Goal: Information Seeking & Learning: Learn about a topic

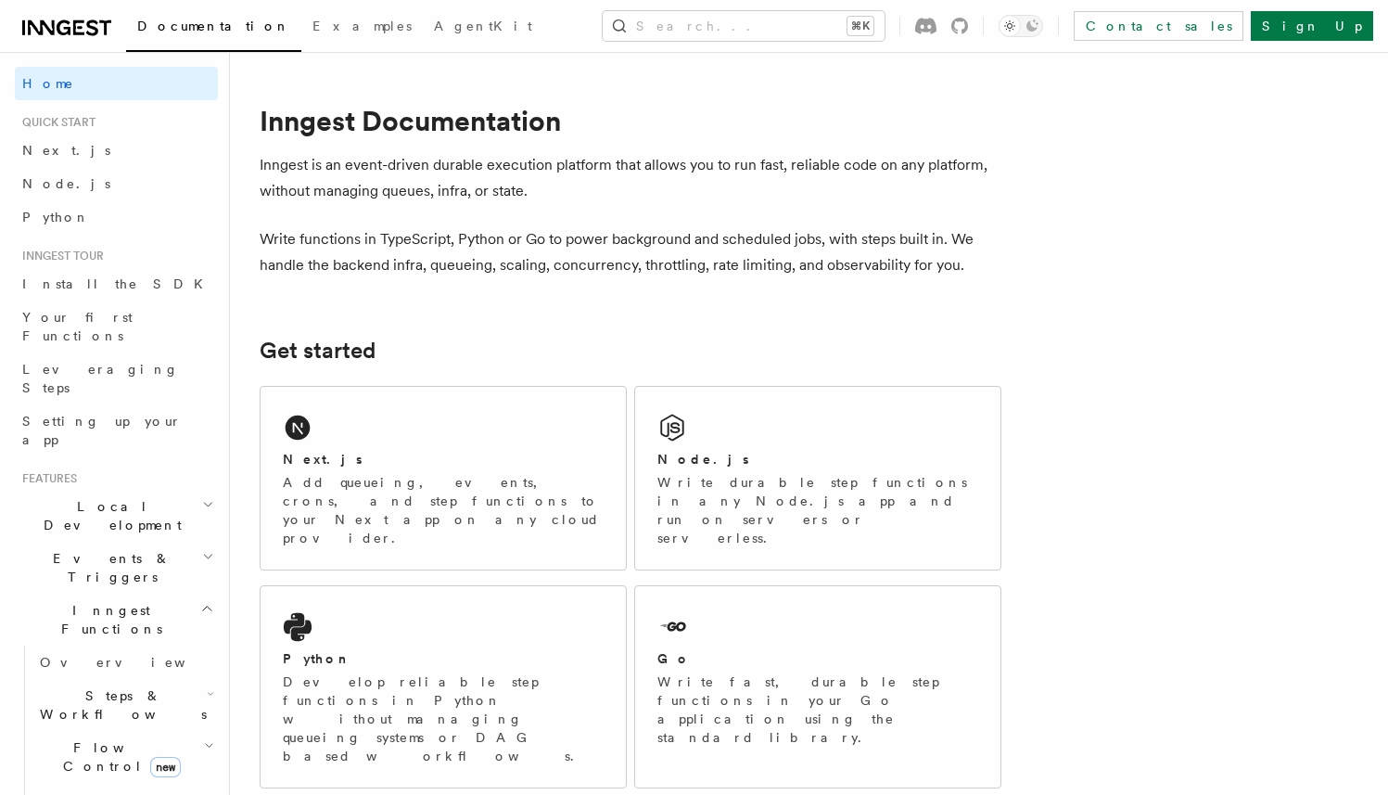
click at [96, 738] on span "Flow Control new" at bounding box center [118, 756] width 172 height 37
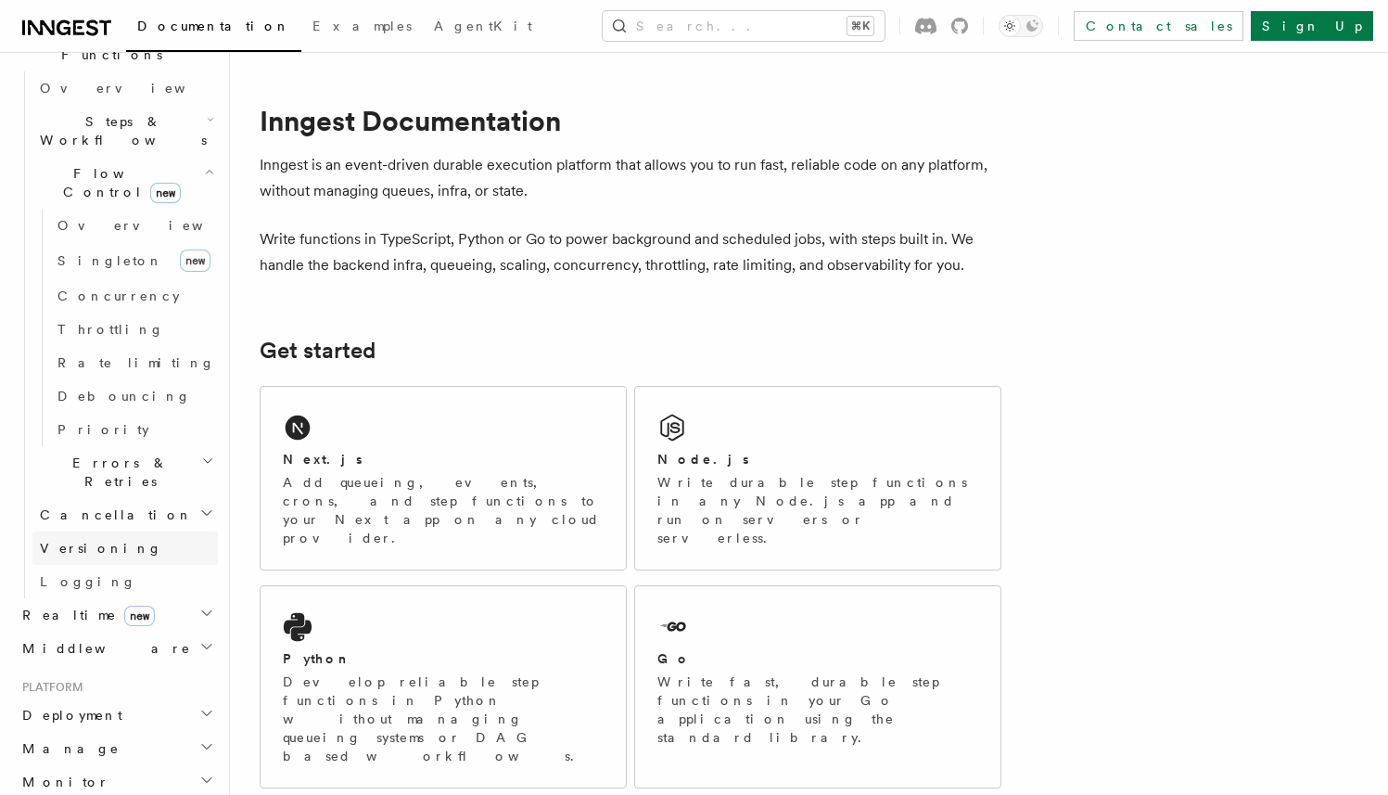
scroll to position [586, 0]
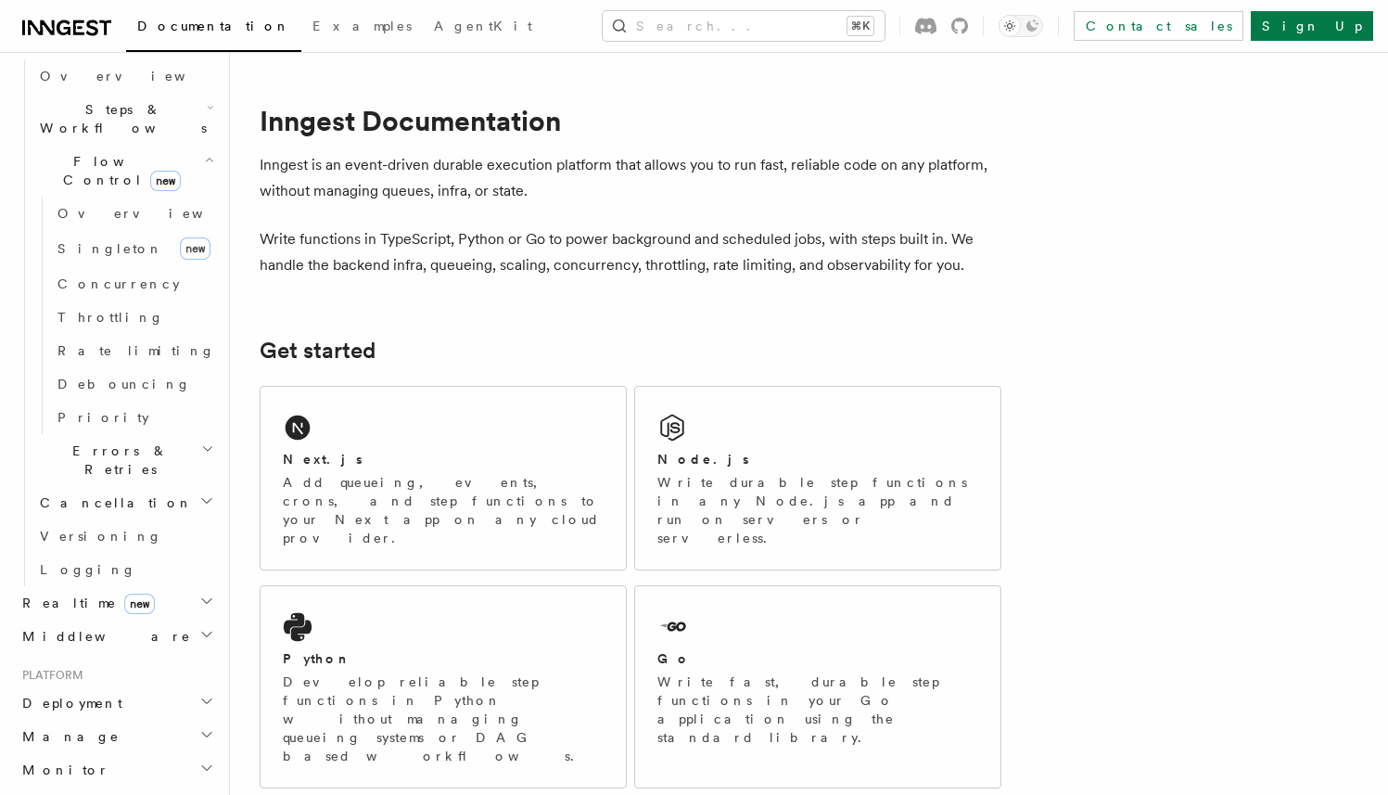
click at [161, 668] on h2 "Platform" at bounding box center [116, 675] width 203 height 15
click at [157, 686] on h2 "Deployment" at bounding box center [116, 702] width 203 height 33
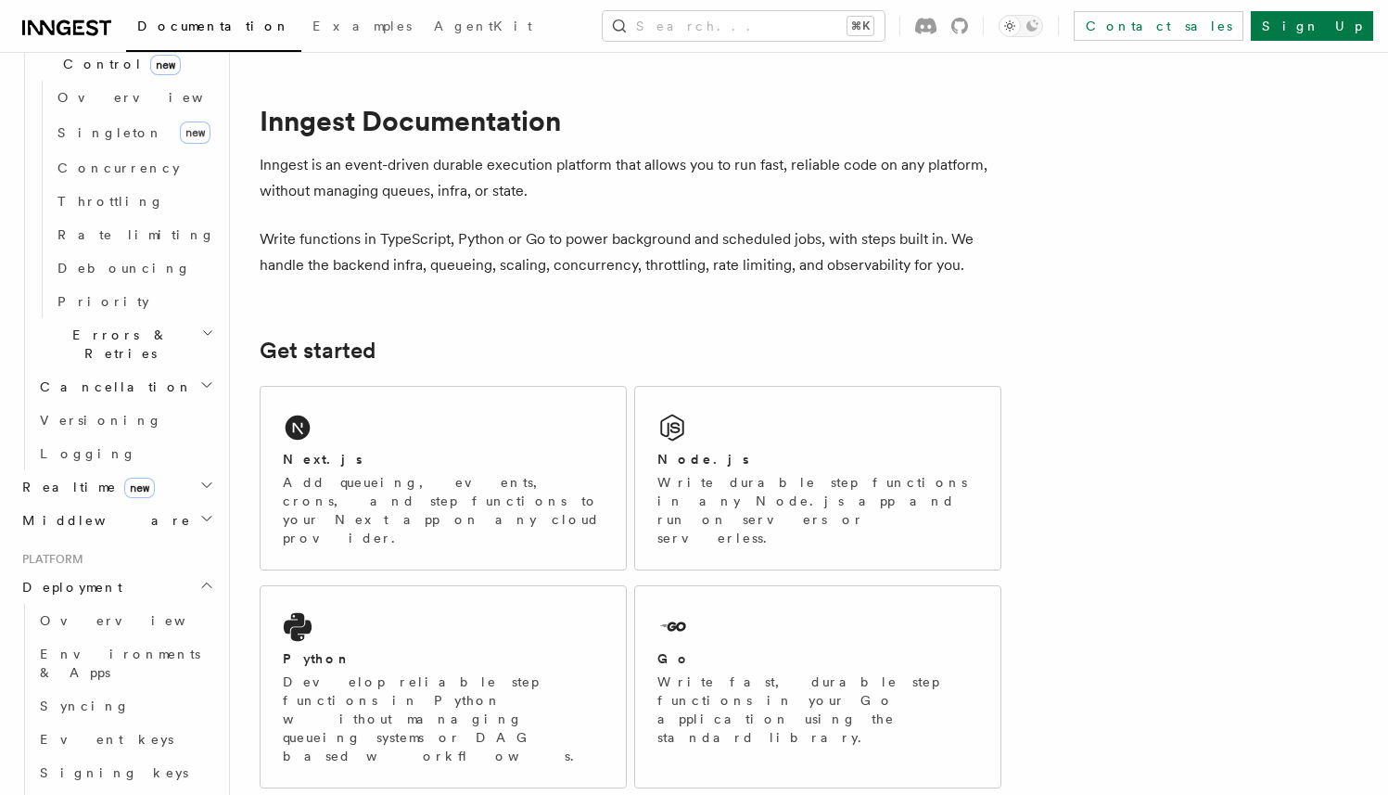
scroll to position [862, 0]
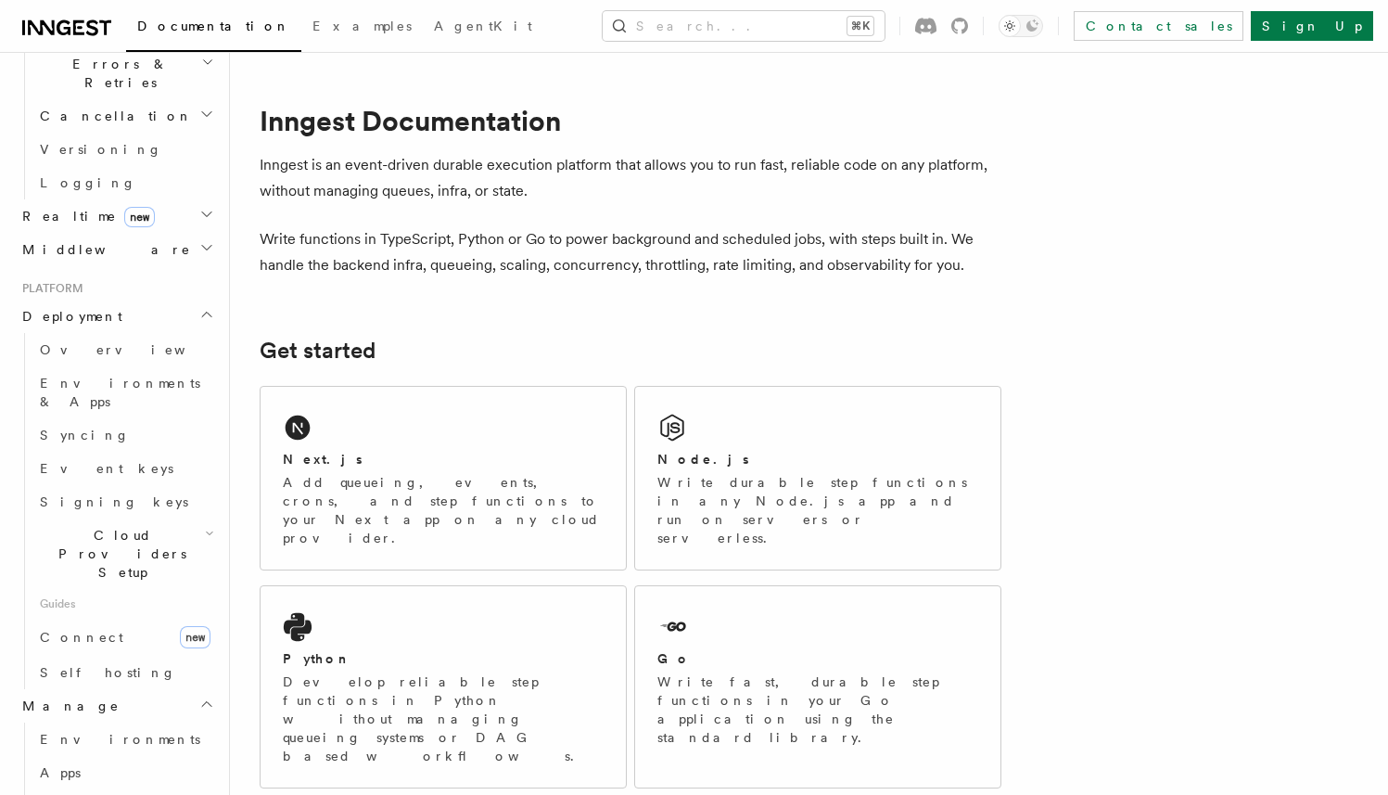
scroll to position [1157, 0]
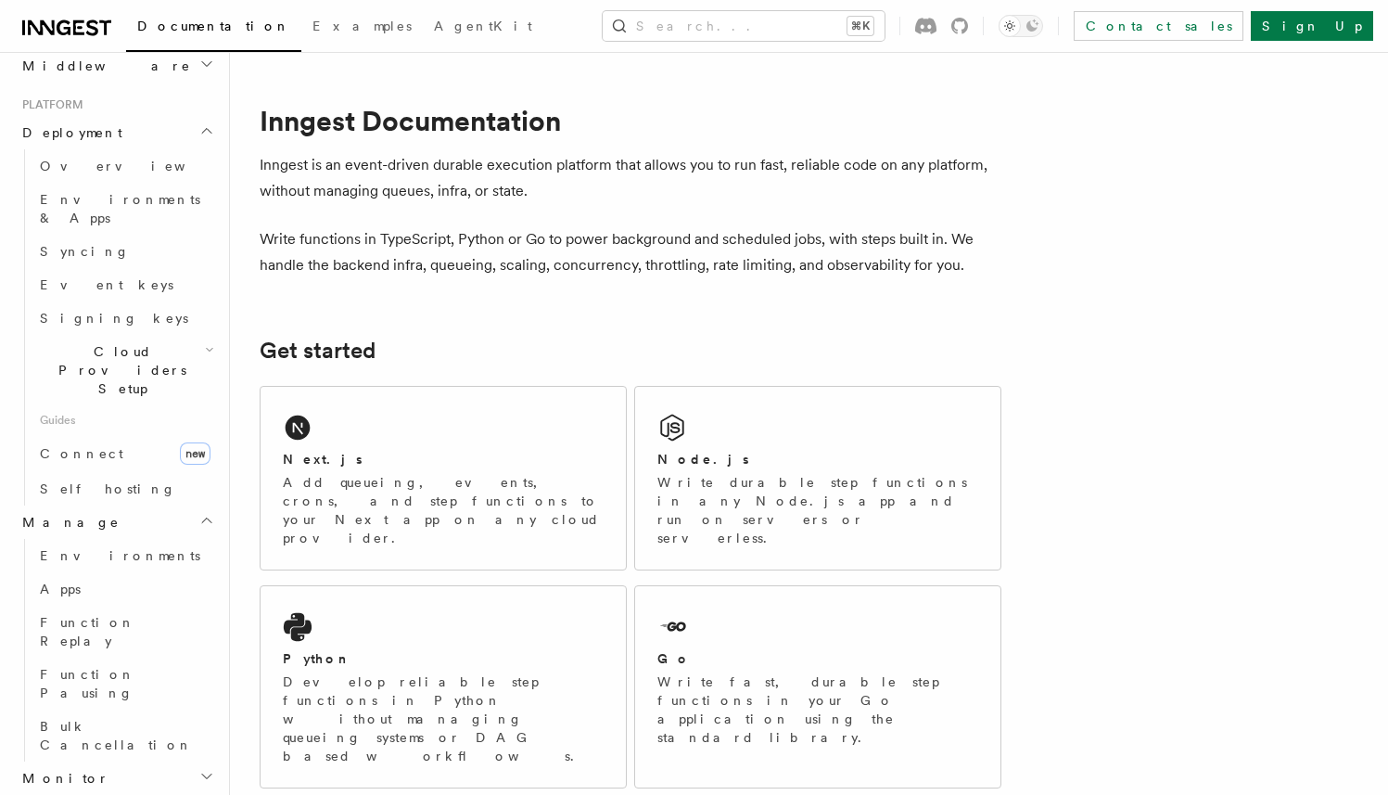
click at [127, 761] on h2 "Monitor" at bounding box center [116, 777] width 203 height 33
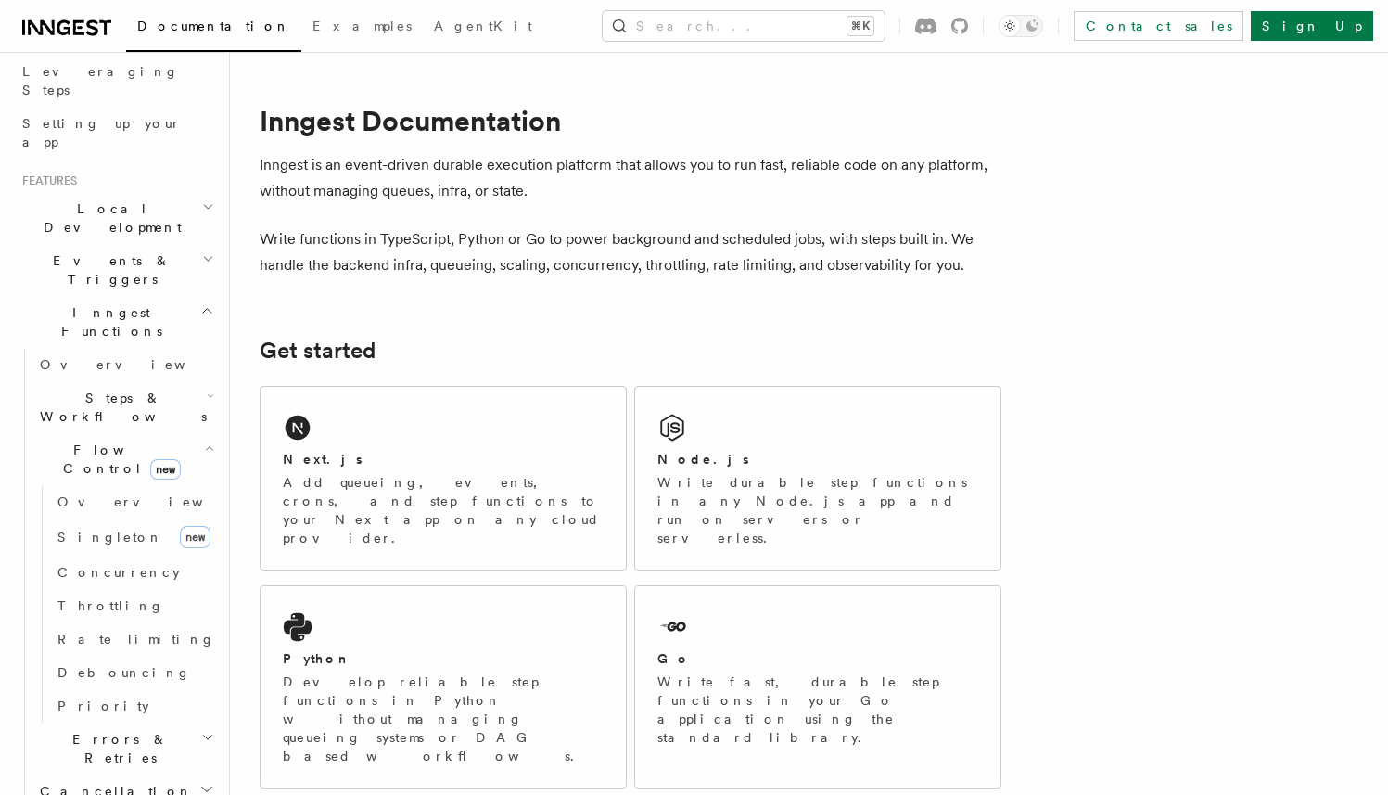
scroll to position [0, 0]
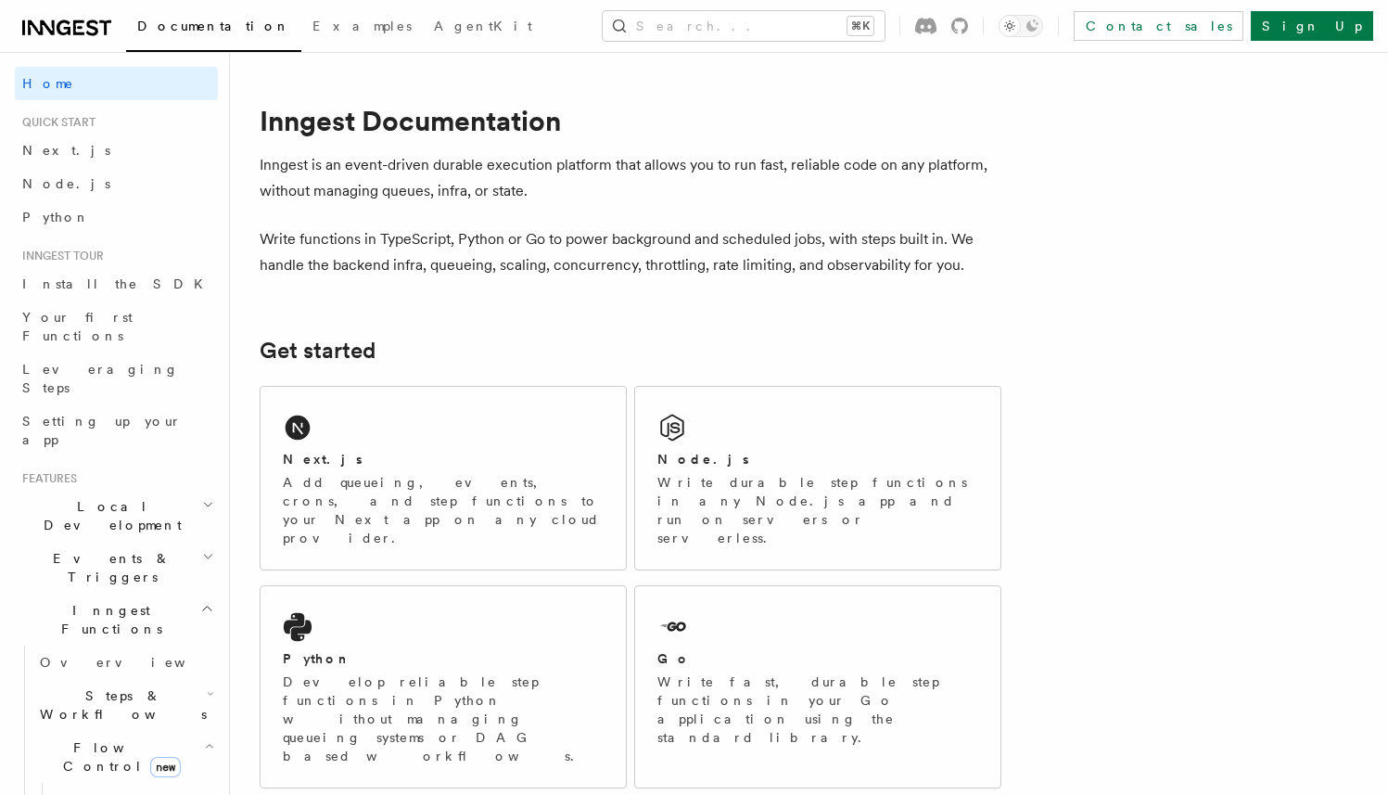
click at [139, 542] on h2 "Events & Triggers" at bounding box center [116, 568] width 203 height 52
click at [139, 490] on h2 "Local Development" at bounding box center [116, 516] width 203 height 52
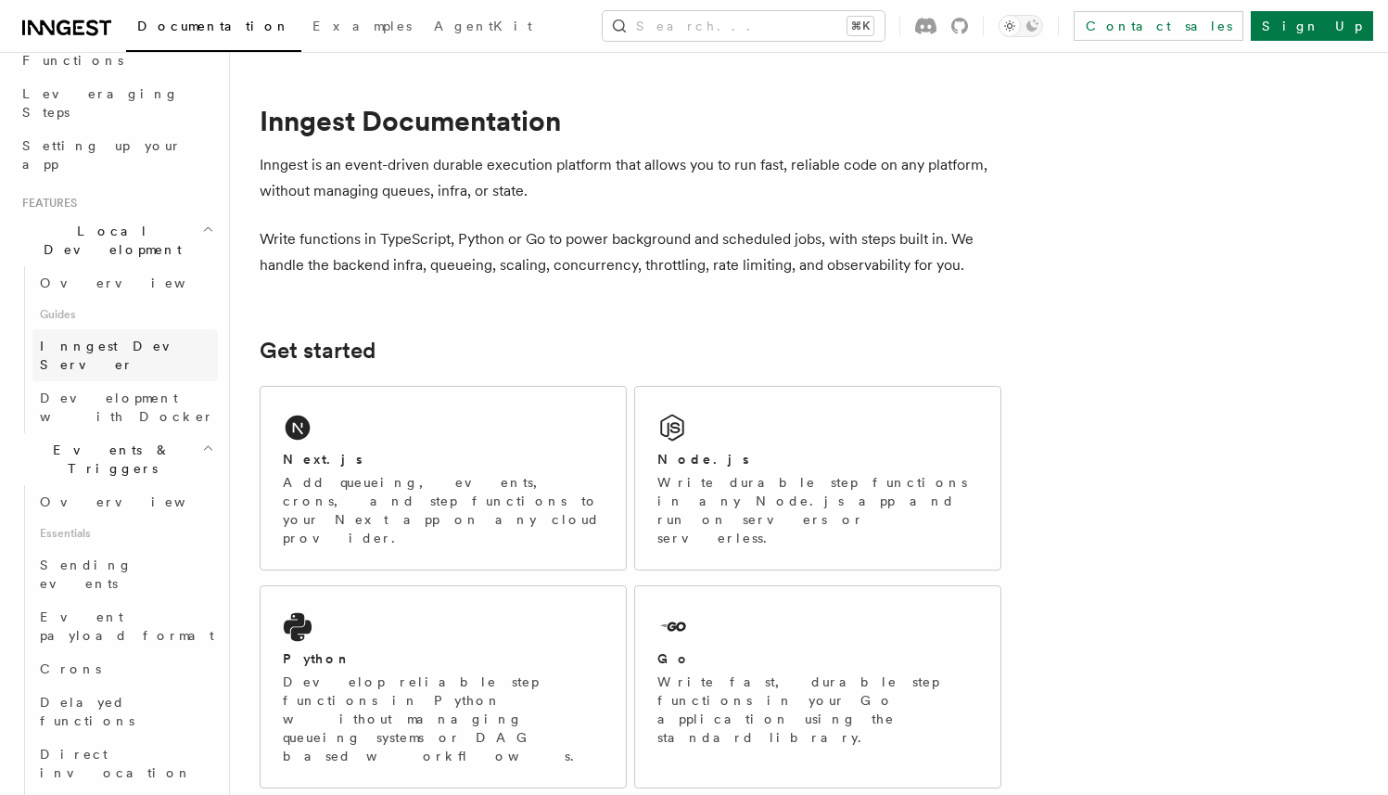
scroll to position [429, 0]
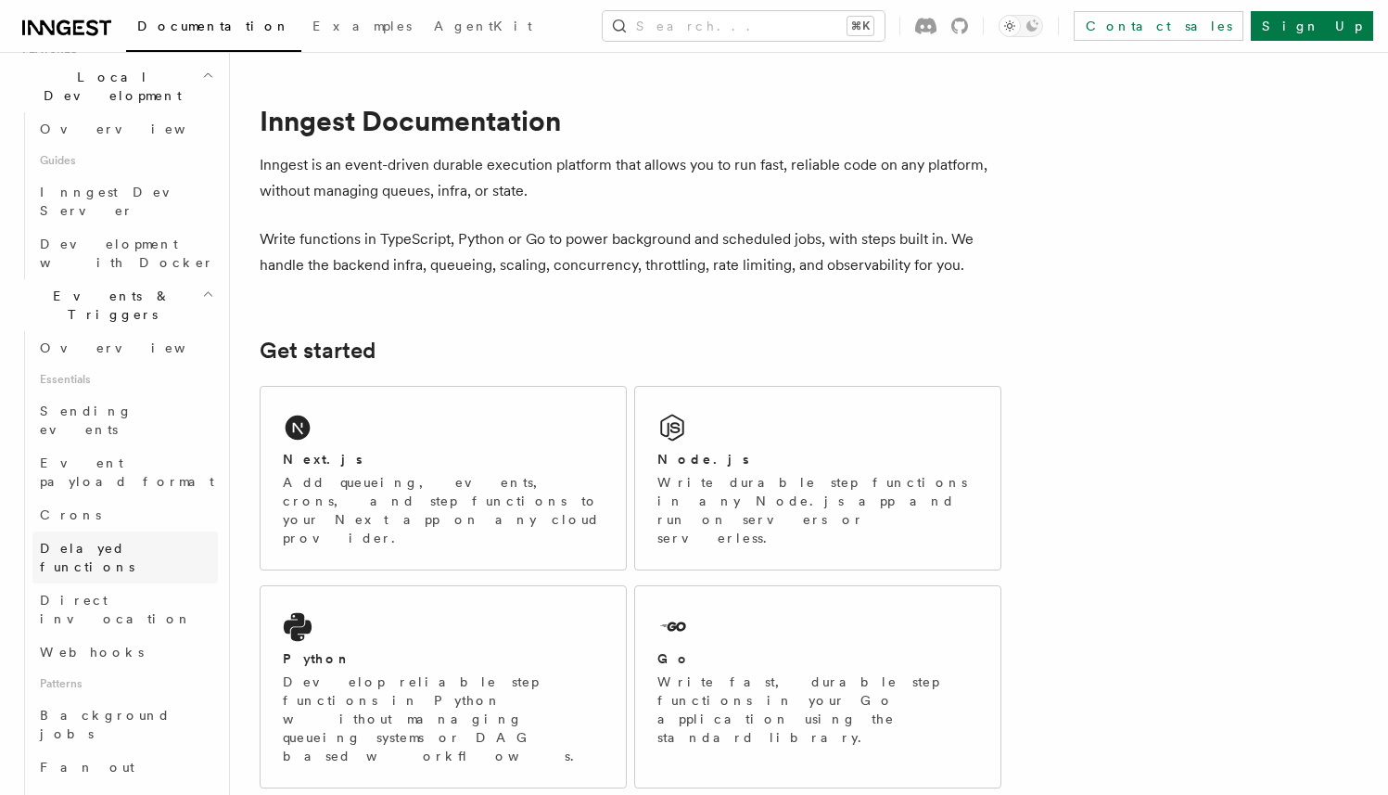
click at [145, 531] on link "Delayed functions" at bounding box center [124, 557] width 185 height 52
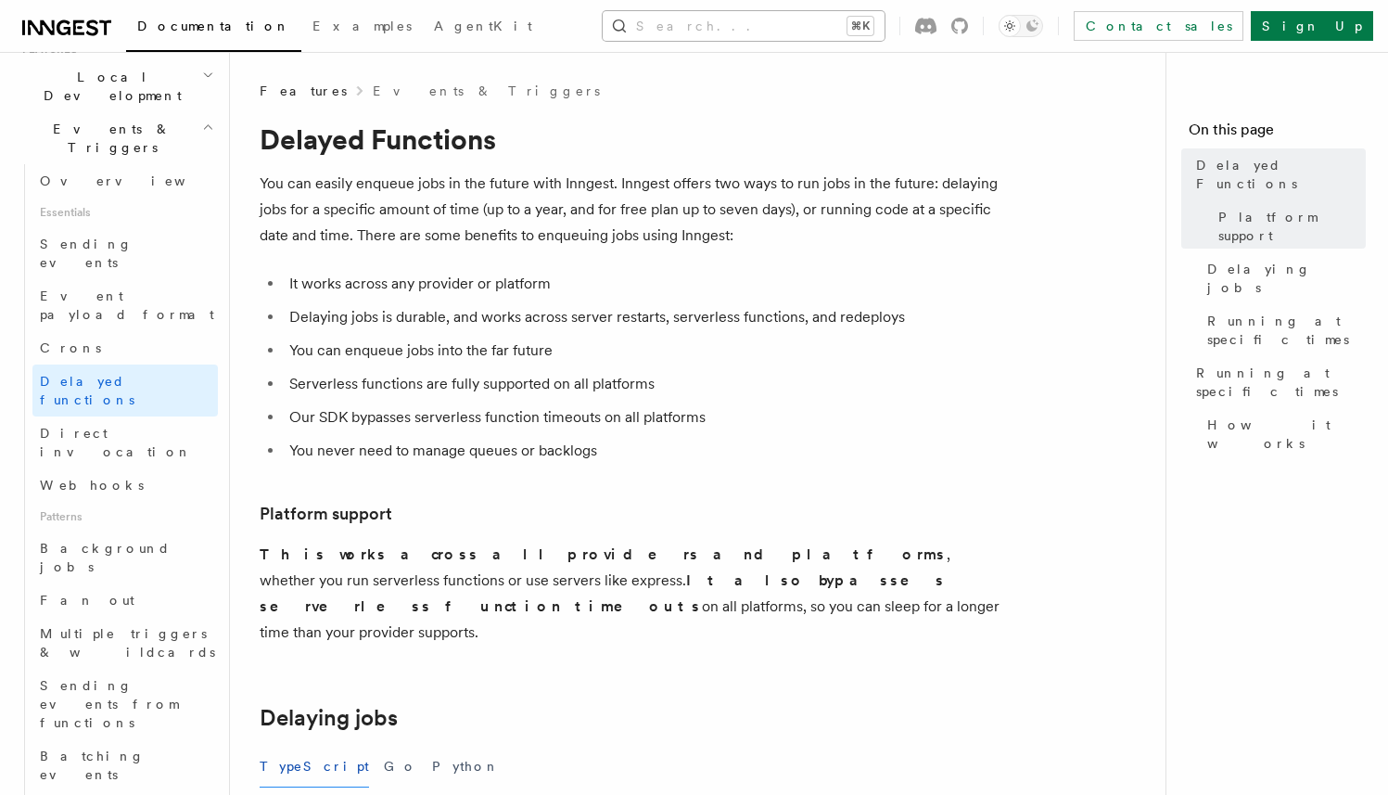
click at [818, 36] on button "Search... ⌘K" at bounding box center [744, 26] width 282 height 30
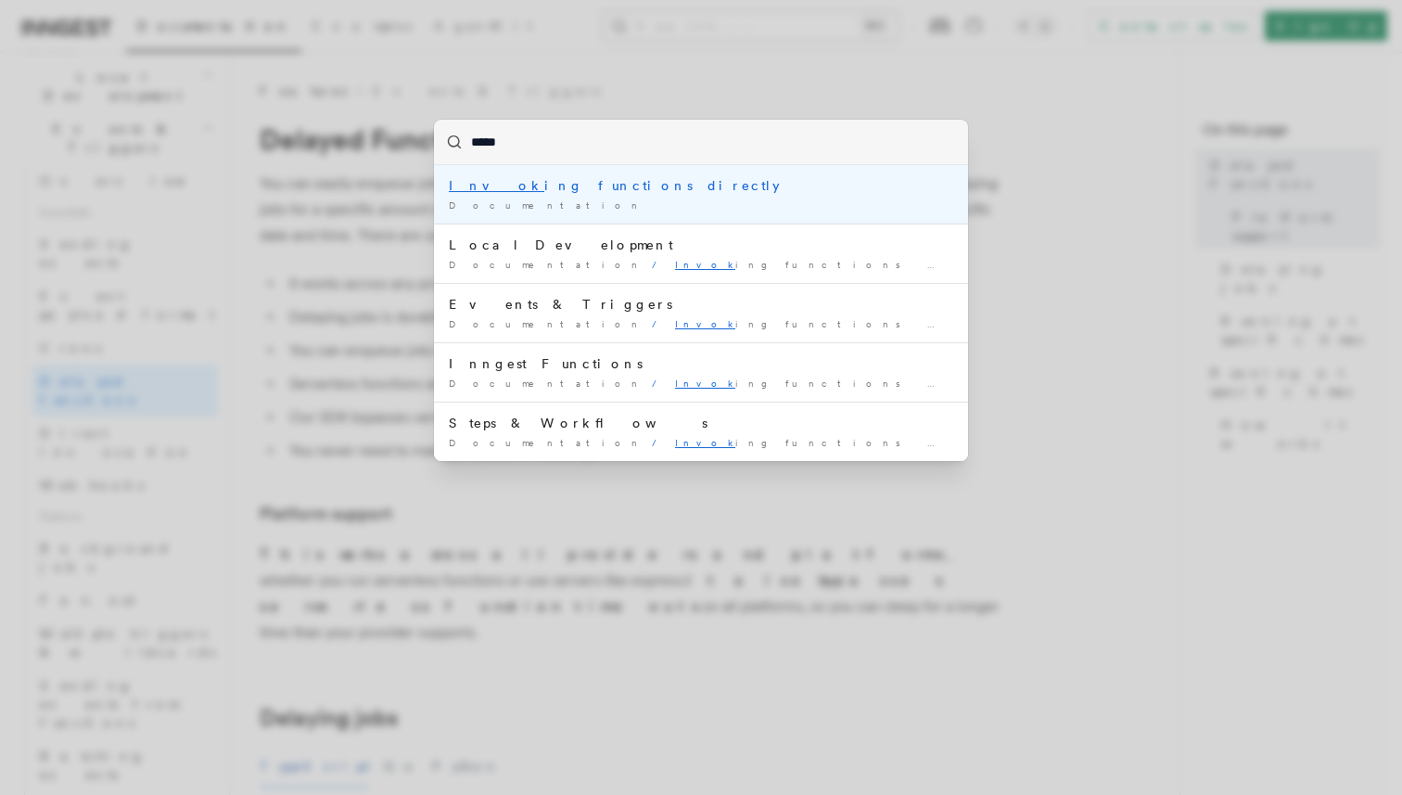
type input "******"
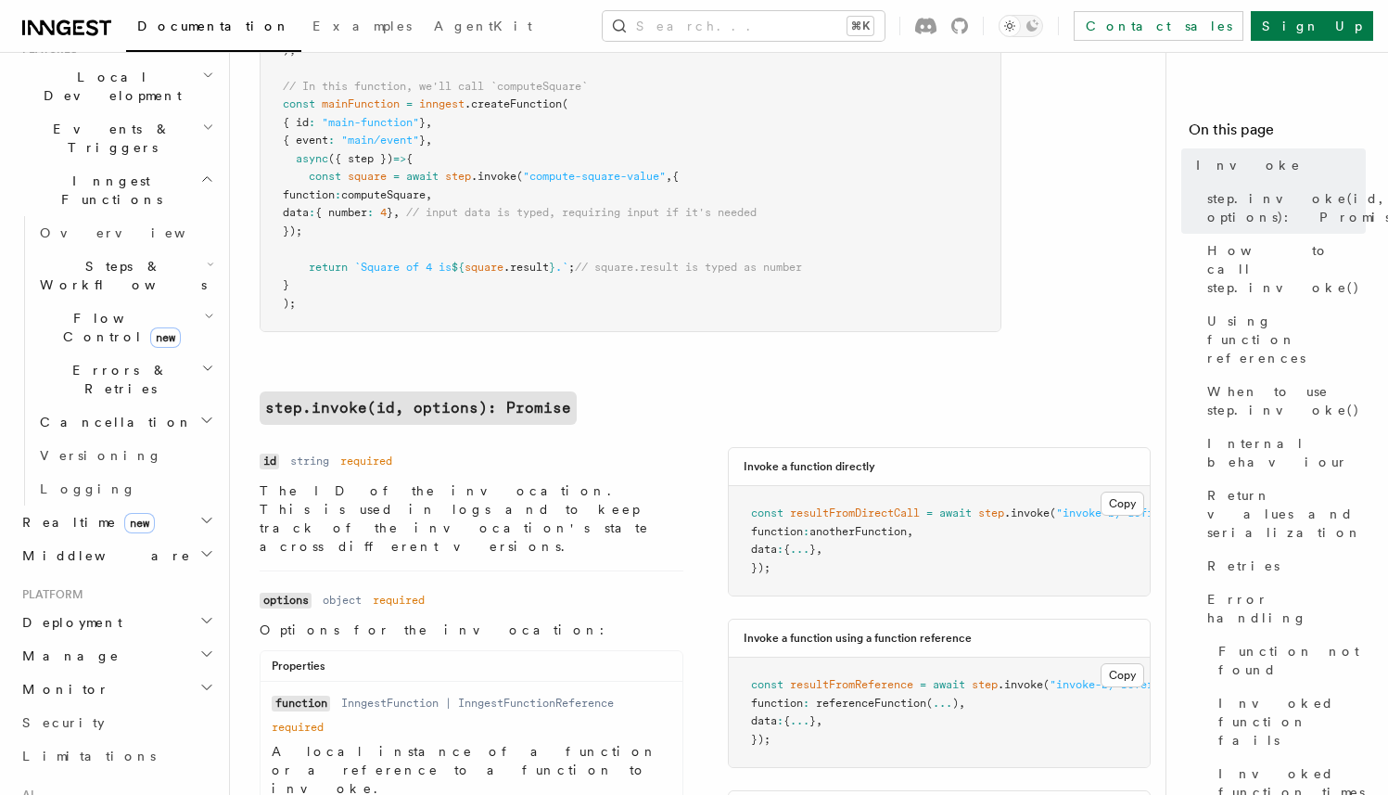
scroll to position [482, 0]
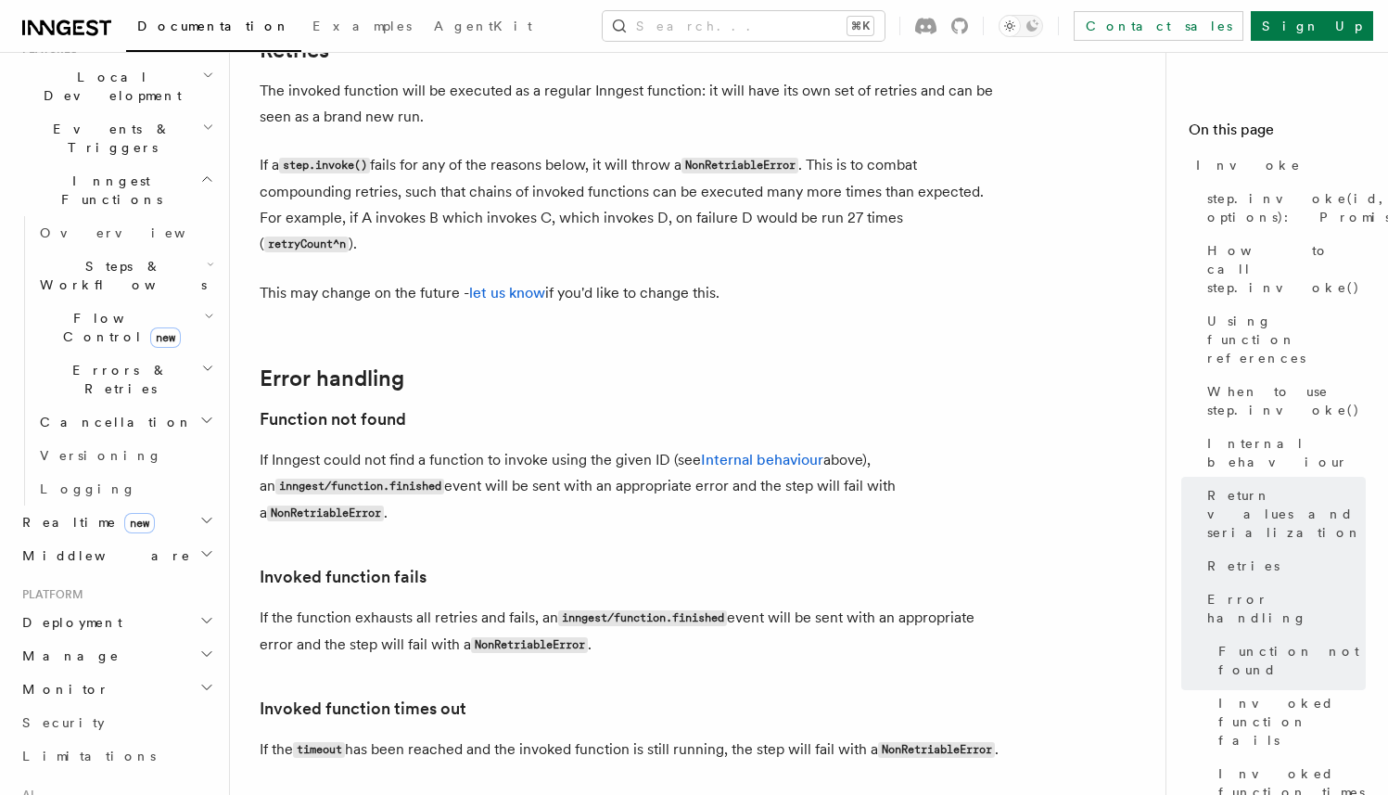
scroll to position [3790, 0]
